Goal: Find specific page/section: Find specific page/section

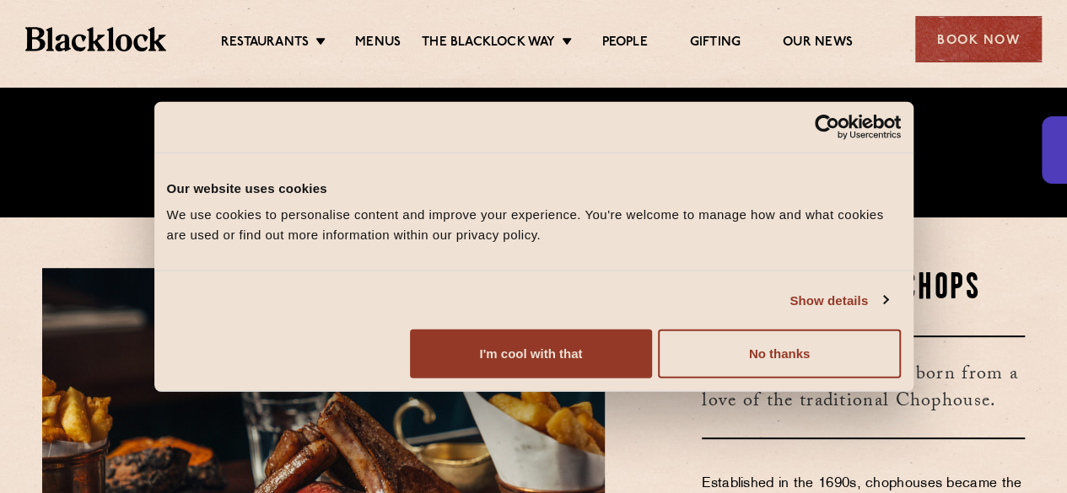
scroll to position [277, 0]
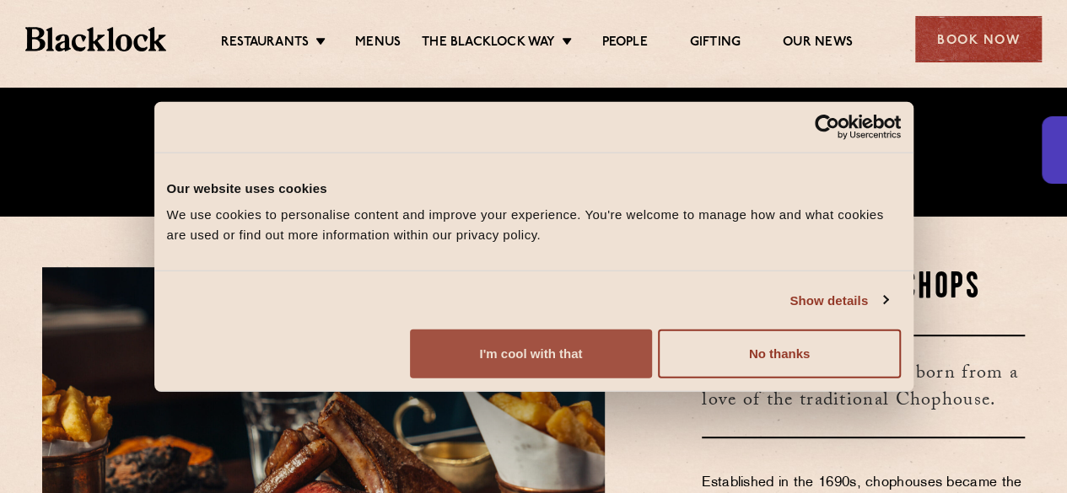
click at [652, 374] on button "I'm cool with that" at bounding box center [531, 354] width 242 height 49
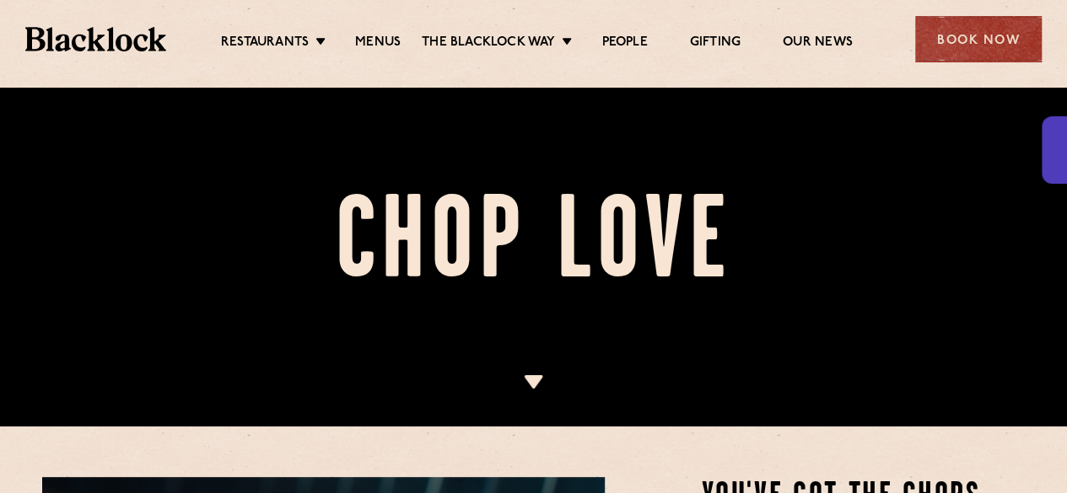
scroll to position [62, 0]
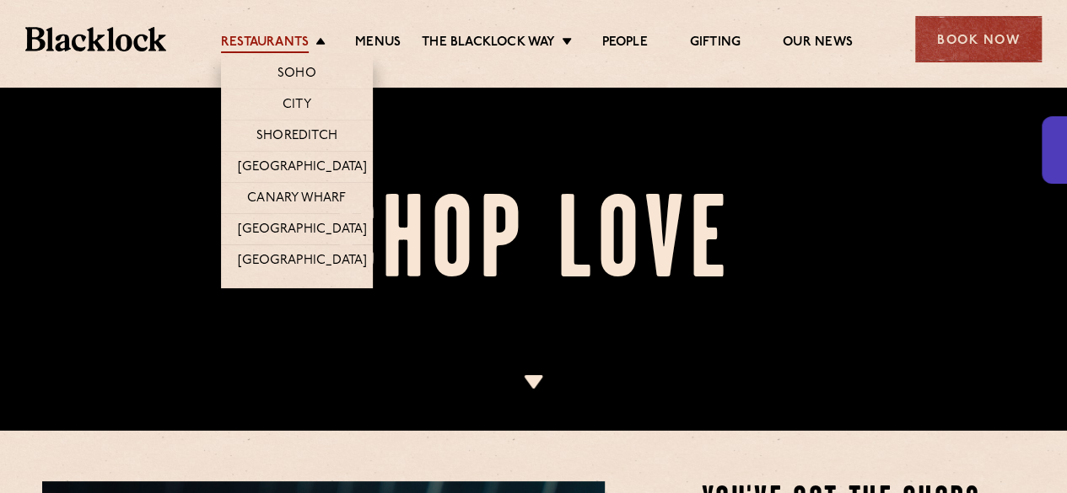
click at [263, 42] on link "Restaurants" at bounding box center [265, 44] width 88 height 19
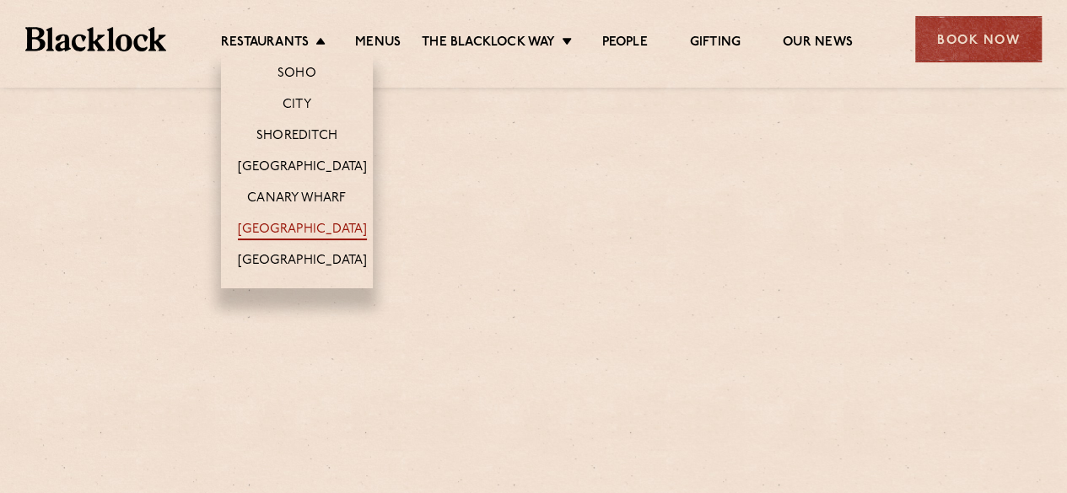
click at [277, 225] on link "[GEOGRAPHIC_DATA]" at bounding box center [302, 231] width 129 height 19
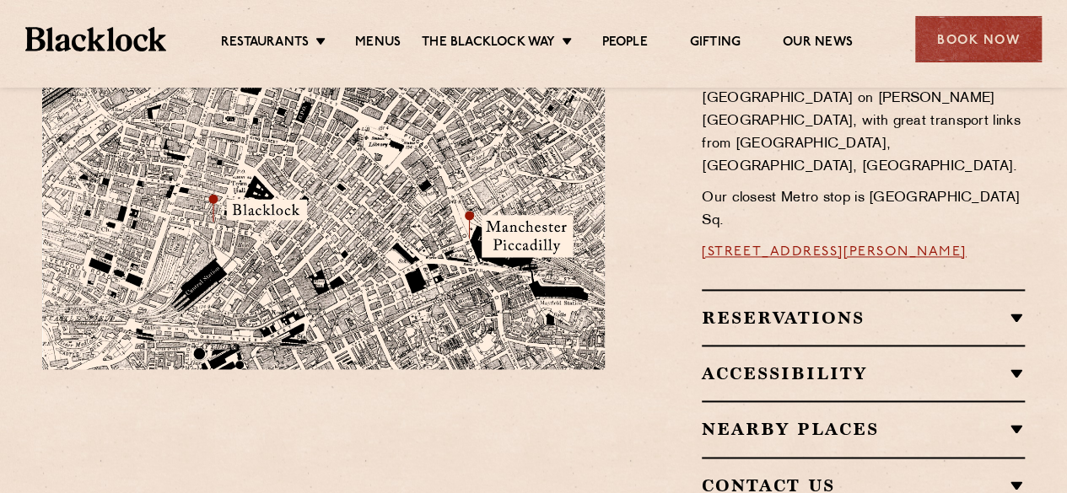
scroll to position [1094, 0]
